Goal: Task Accomplishment & Management: Manage account settings

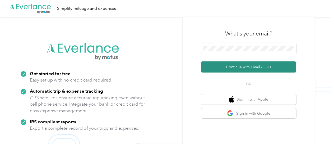
click at [253, 68] on button "Continue with Email / SSO" at bounding box center [248, 66] width 95 height 11
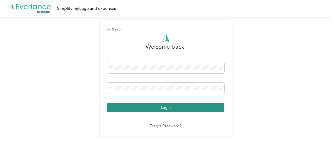
click at [170, 106] on button "Login" at bounding box center [165, 107] width 117 height 9
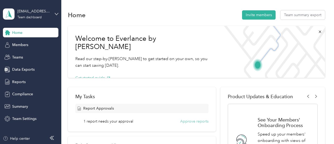
click at [201, 122] on button "Approve reports" at bounding box center [194, 121] width 28 height 6
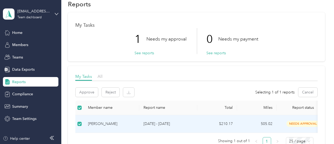
scroll to position [56, 0]
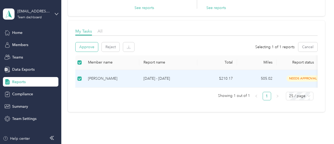
click at [88, 46] on button "Approve" at bounding box center [87, 46] width 22 height 9
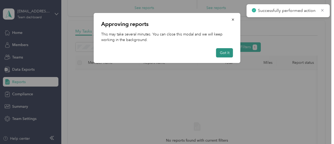
click at [230, 53] on button "Got it" at bounding box center [224, 52] width 17 height 9
